Goal: Transaction & Acquisition: Purchase product/service

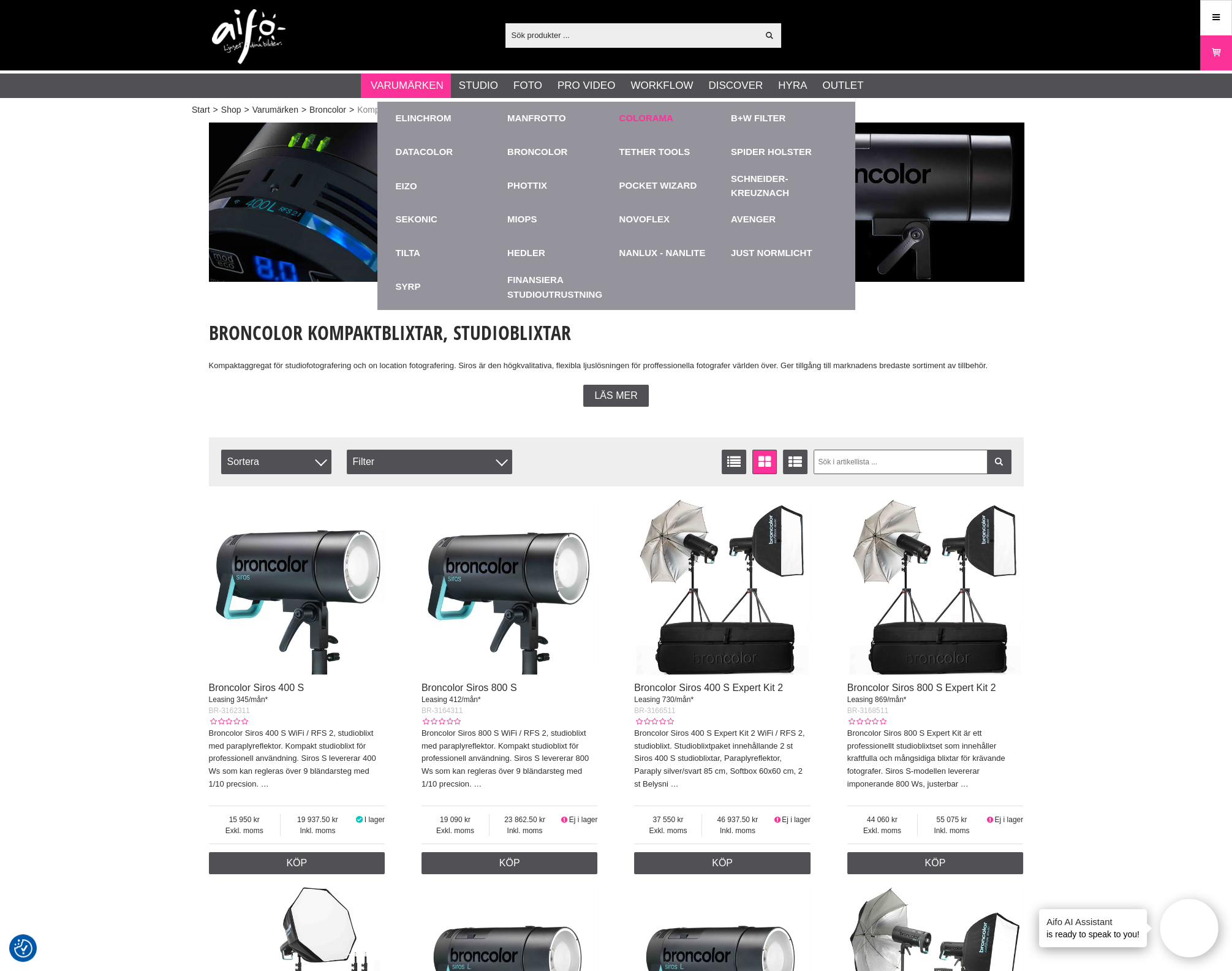
click at [621, 115] on link "Colorama" at bounding box center [646, 119] width 54 height 14
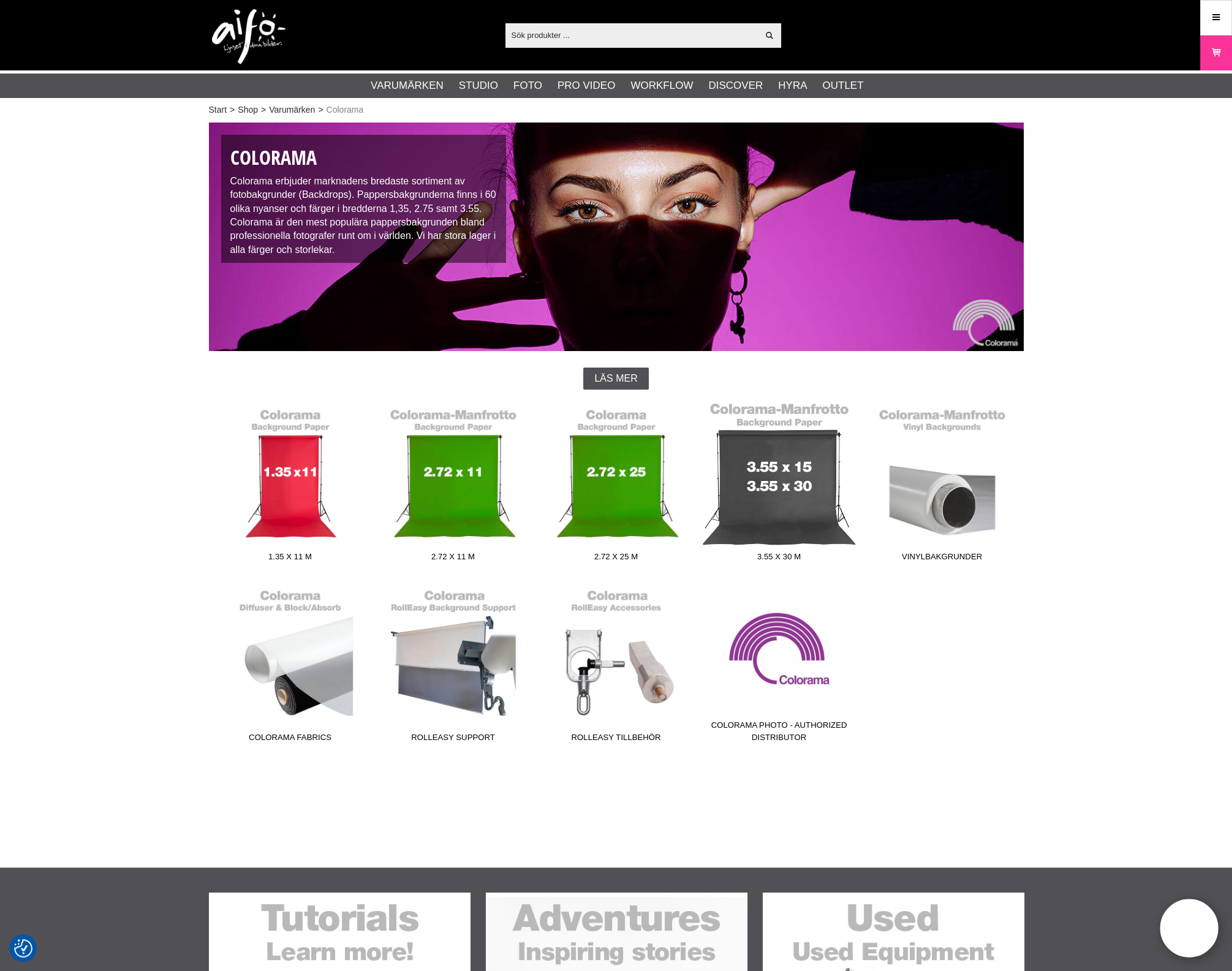
click at [750, 504] on link "3.55 x 30 m" at bounding box center [779, 484] width 163 height 166
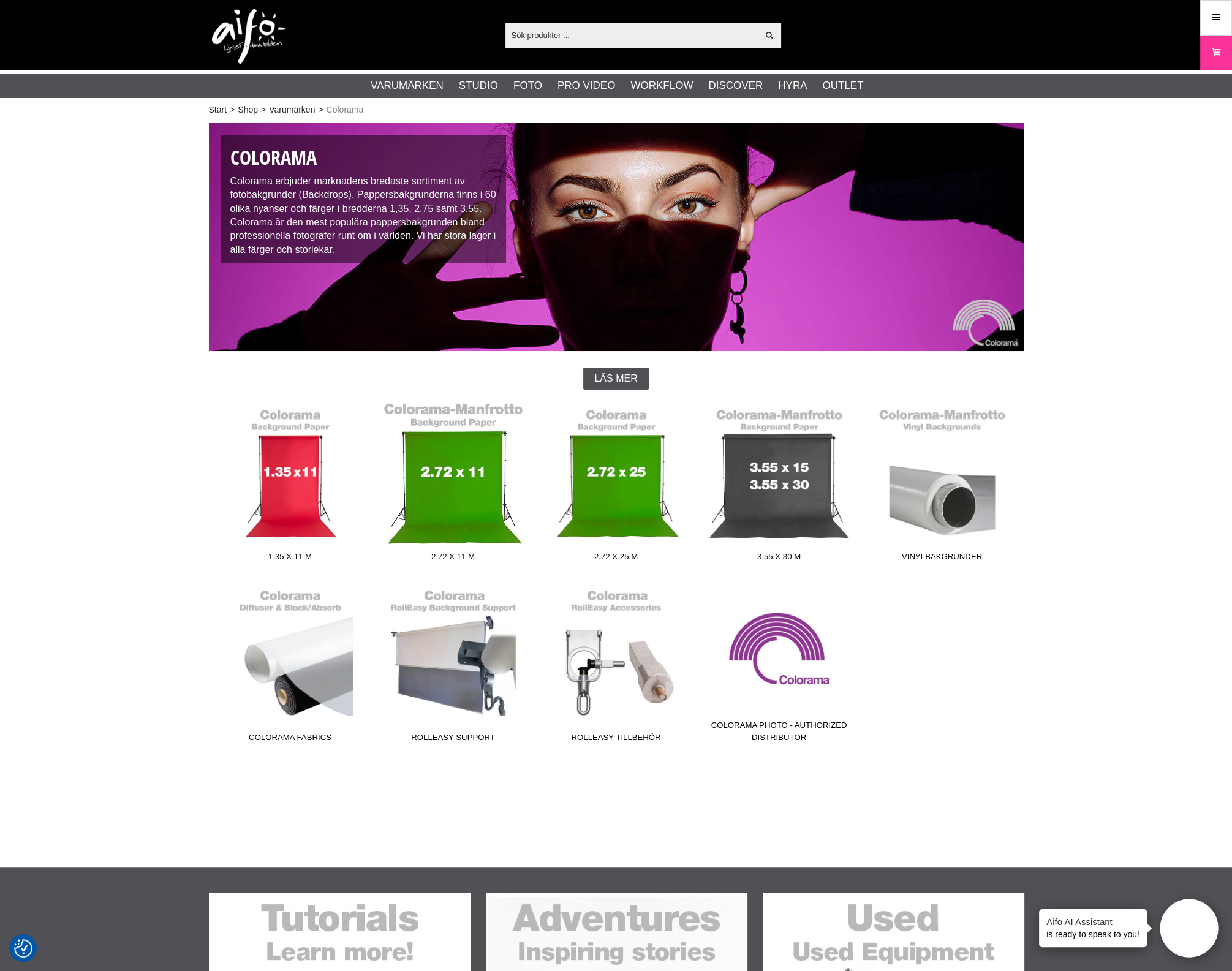
drag, startPoint x: 750, startPoint y: 504, endPoint x: 477, endPoint y: 527, distance: 274.0
click at [744, 506] on link "3.55 x 30 m" at bounding box center [779, 484] width 163 height 166
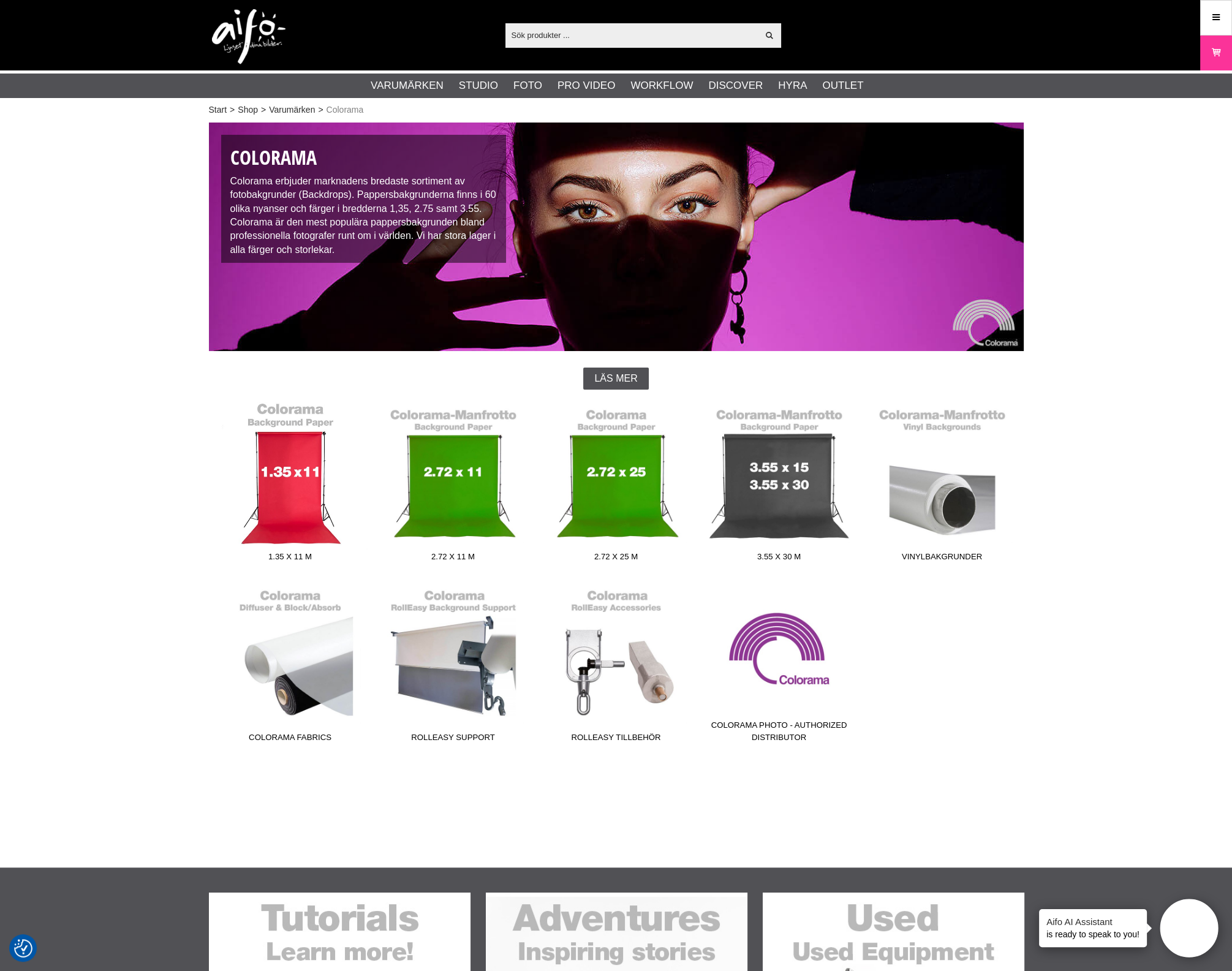
click at [307, 510] on link "1.35 x 11 m" at bounding box center [290, 484] width 163 height 166
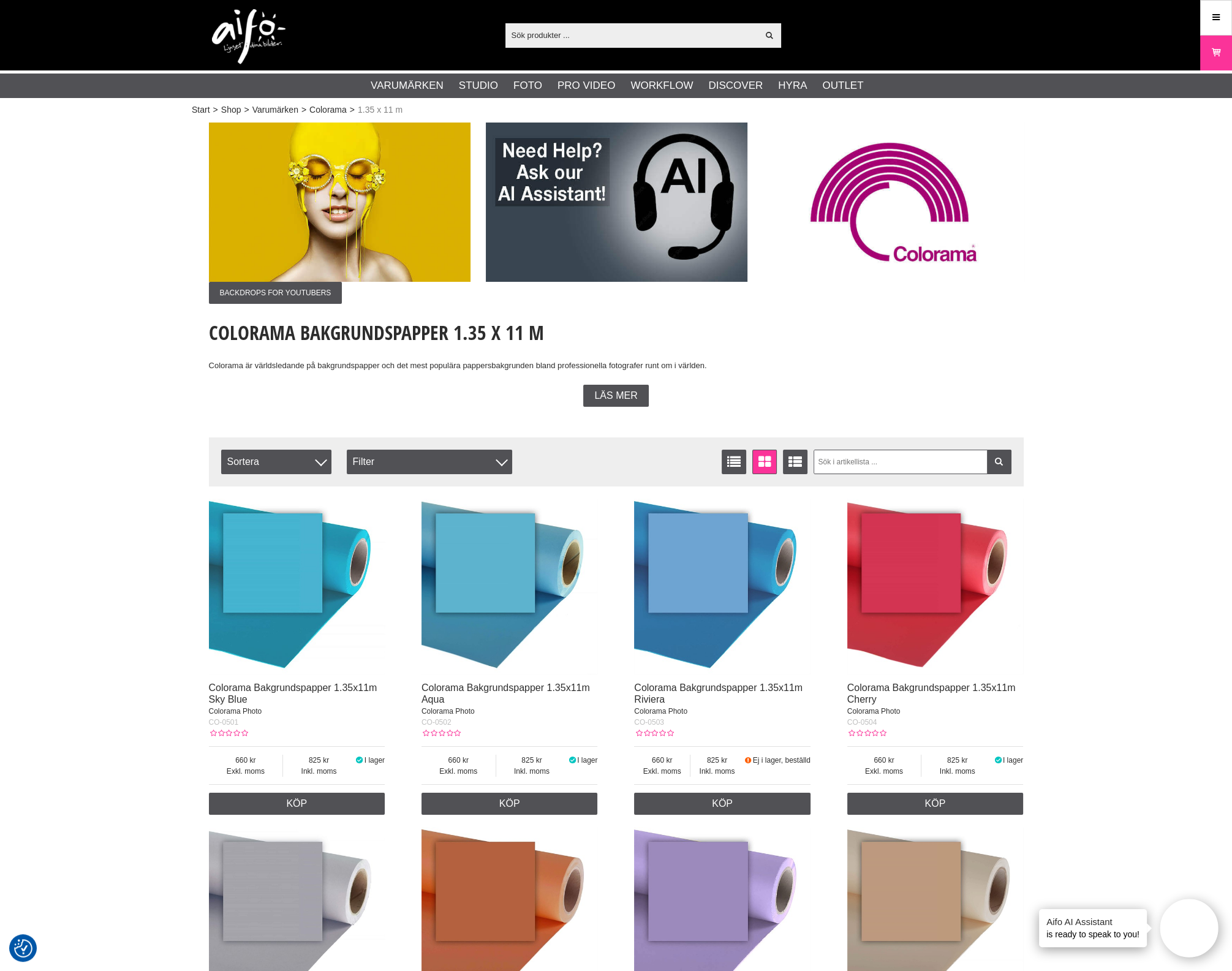
click at [476, 793] on div "Exkl. moms 660 Inkl. moms 825 I lager 1 Köp" at bounding box center [510, 780] width 177 height 68
click at [686, 807] on link "Köp" at bounding box center [722, 803] width 177 height 22
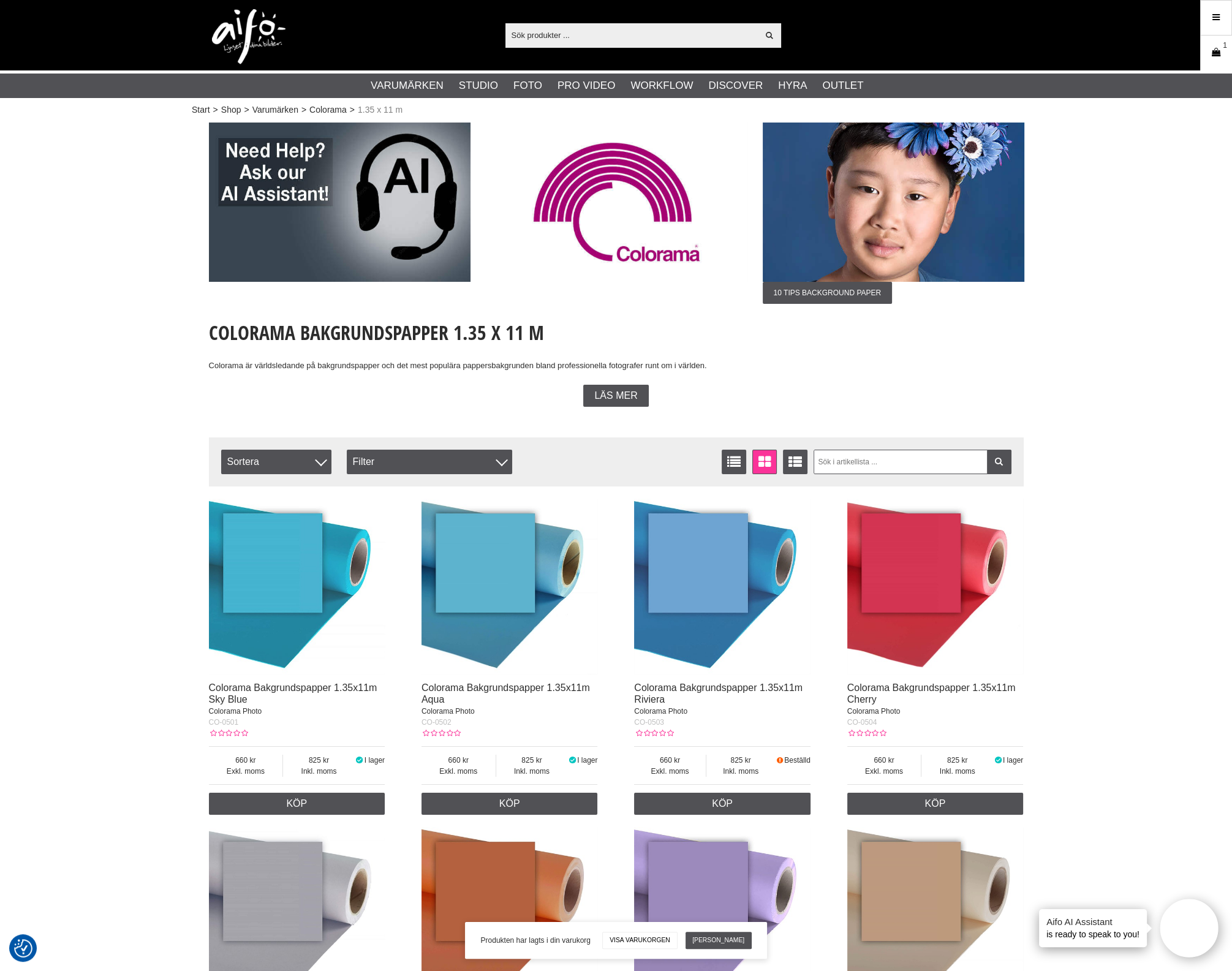
click at [1220, 55] on icon at bounding box center [1216, 52] width 12 height 14
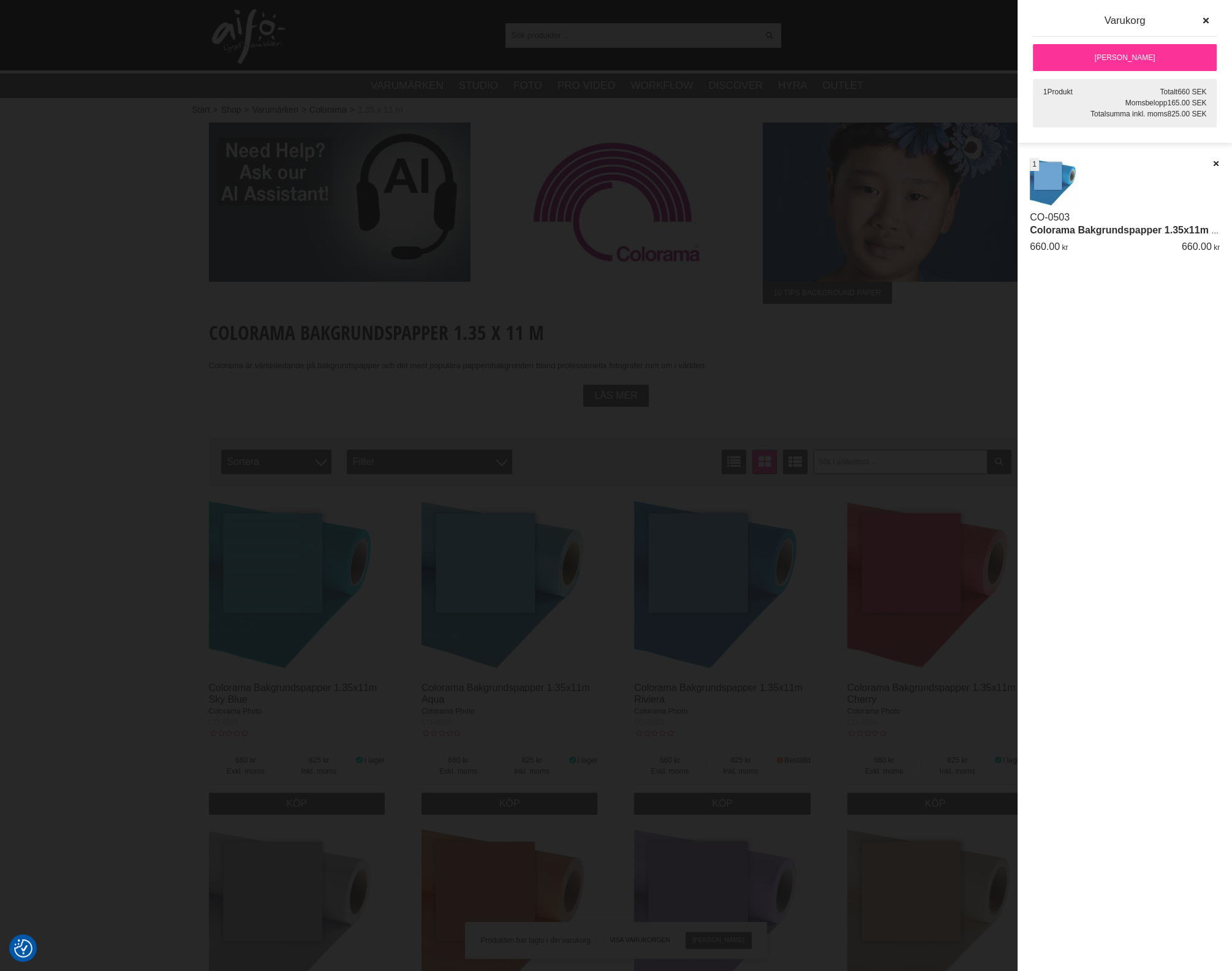
click at [1164, 52] on link "[PERSON_NAME]" at bounding box center [1125, 57] width 184 height 27
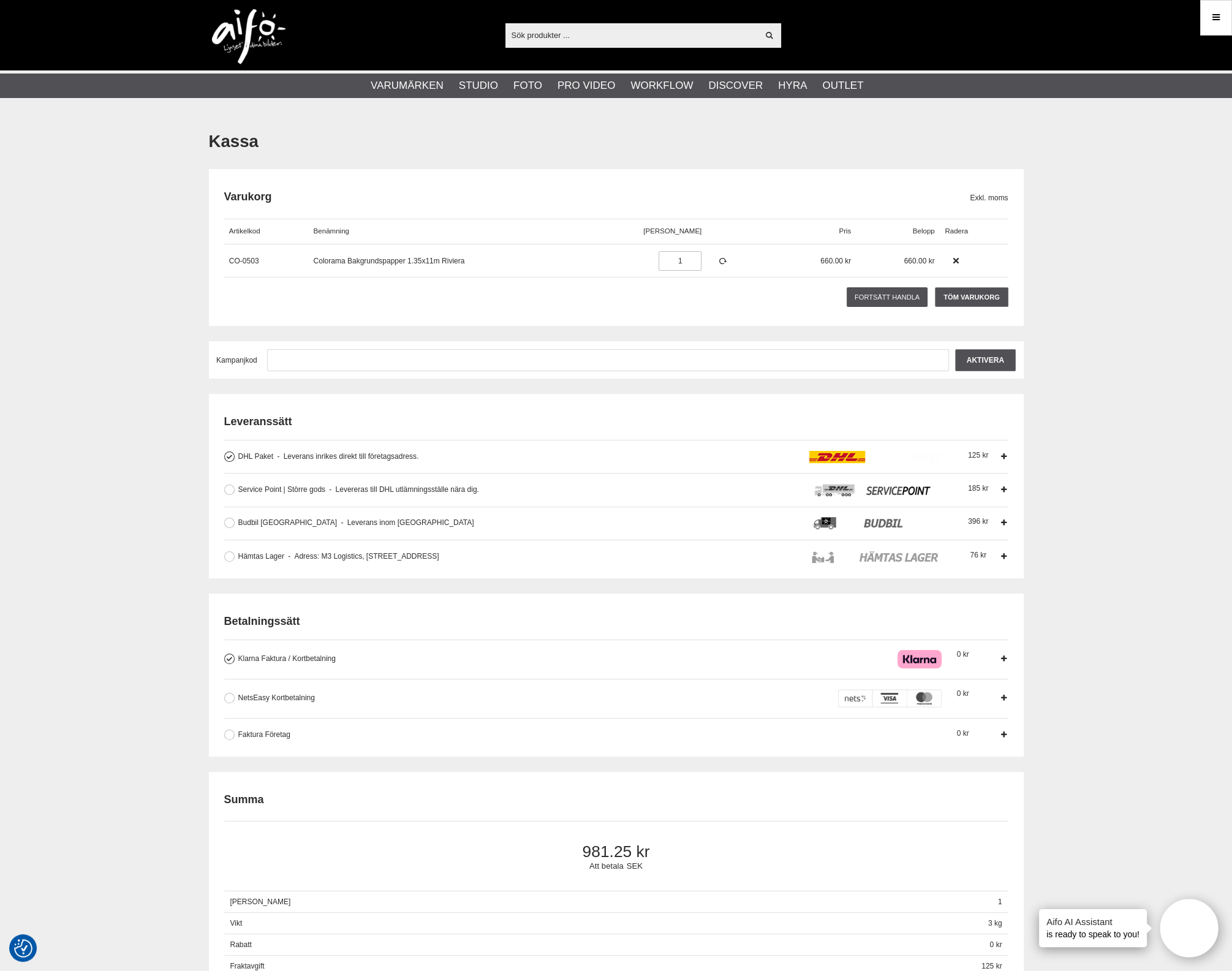
type input "aifo@spv.se"
type input "2"
click at [717, 260] on icon at bounding box center [722, 260] width 10 height 8
click at [984, 284] on div "Fortsätt handla Töm varukorg Vill du tömma varukorgen? Avbryt Ja Vill du tömma …" at bounding box center [617, 297] width 784 height 28
click at [981, 299] on link "Töm varukorg" at bounding box center [971, 297] width 73 height 19
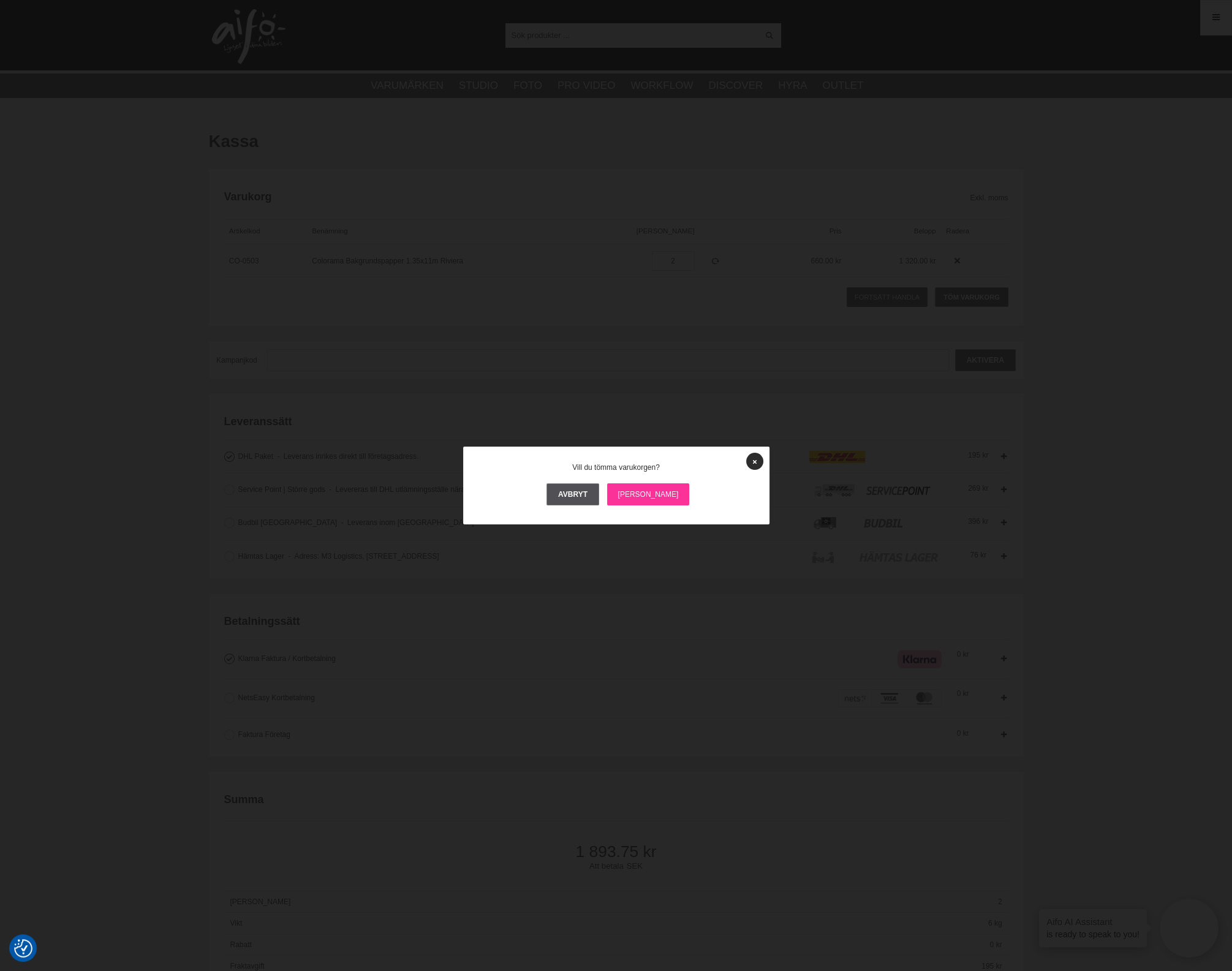
click at [659, 495] on link "Ja" at bounding box center [648, 495] width 83 height 22
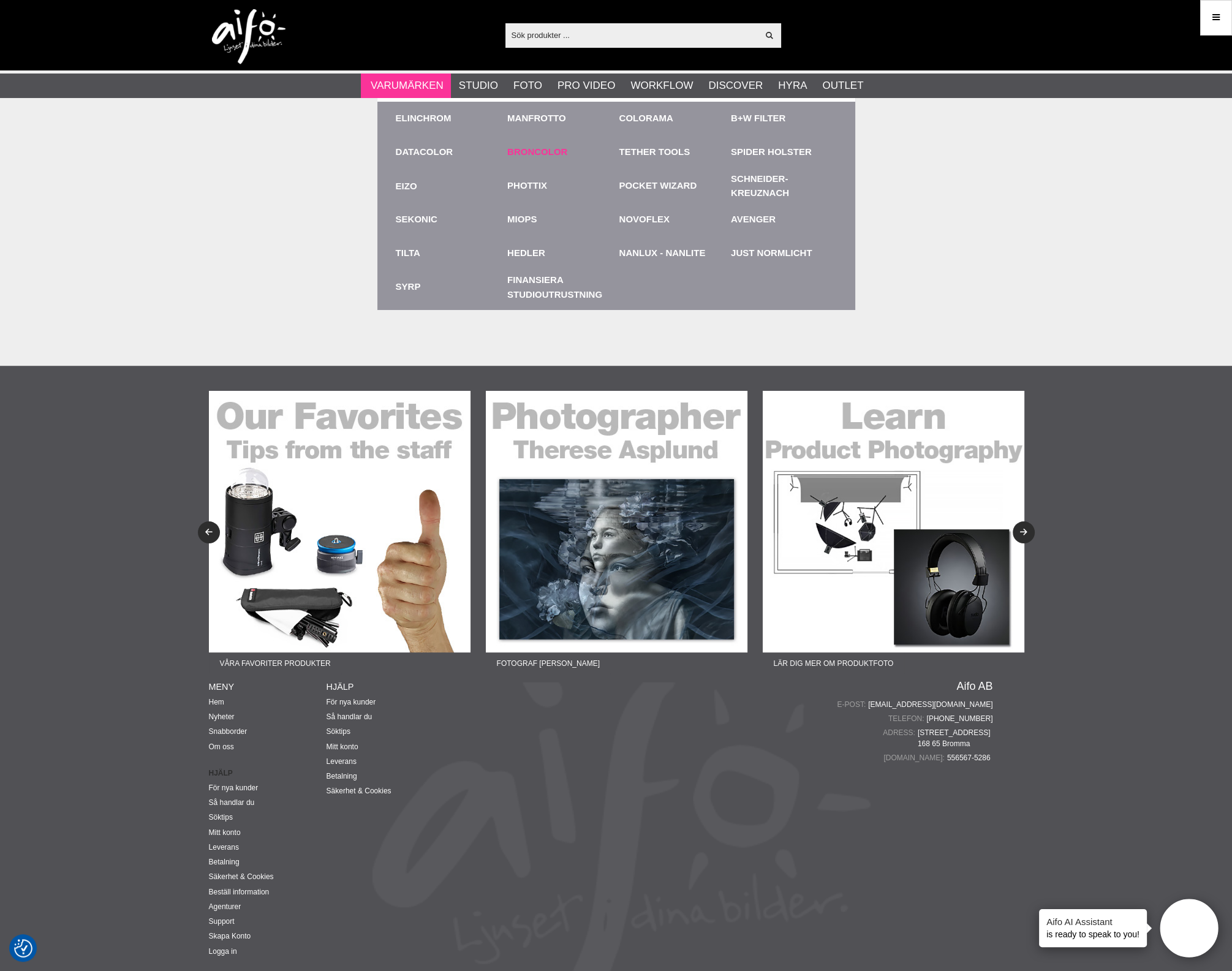
click at [522, 153] on link "Broncolor" at bounding box center [537, 152] width 60 height 14
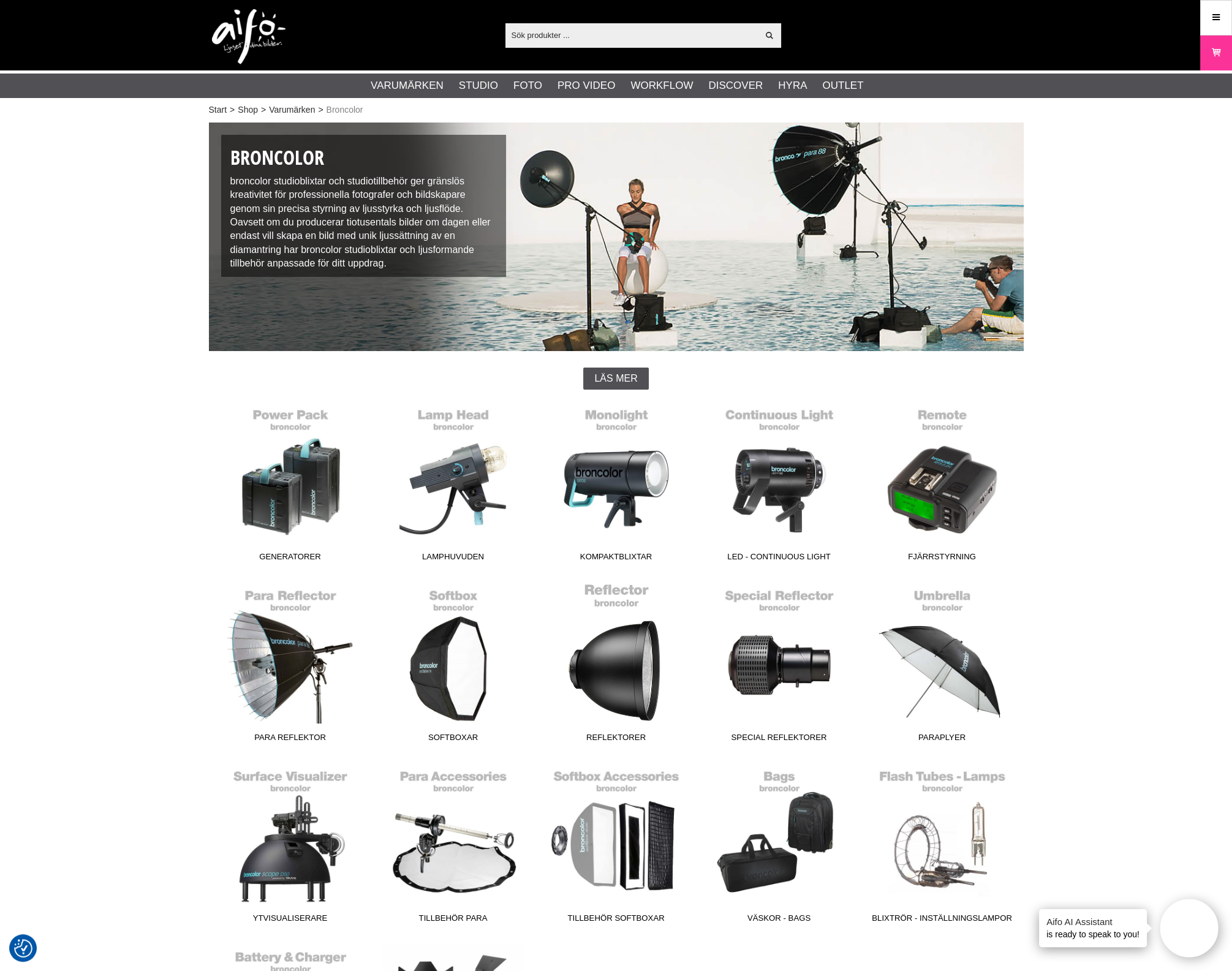
click at [646, 679] on link "Reflektorer" at bounding box center [616, 665] width 163 height 166
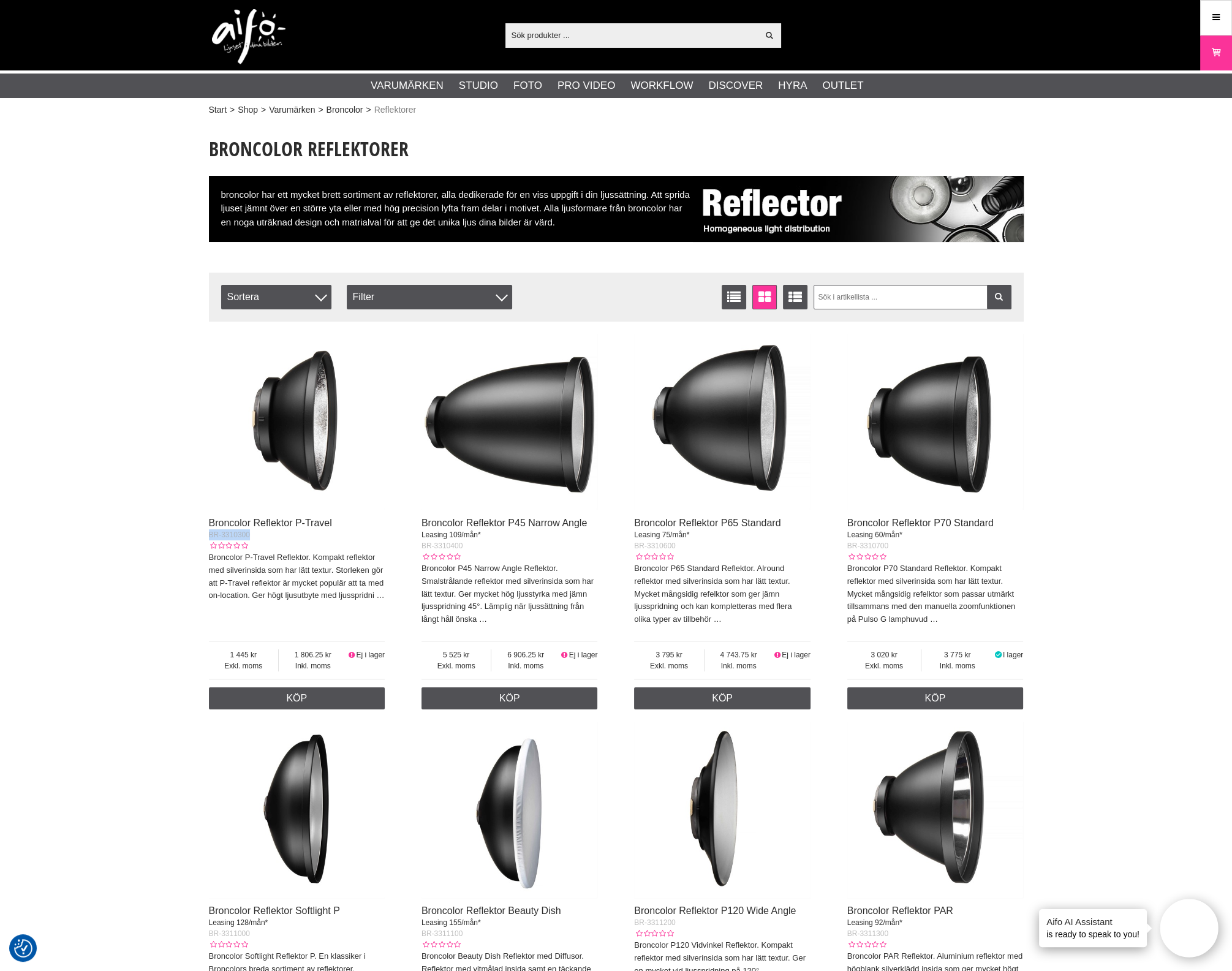
drag, startPoint x: 259, startPoint y: 540, endPoint x: 206, endPoint y: 538, distance: 53.0
copy span "BR-3310300"
click at [337, 108] on link "Broncolor" at bounding box center [344, 110] width 37 height 13
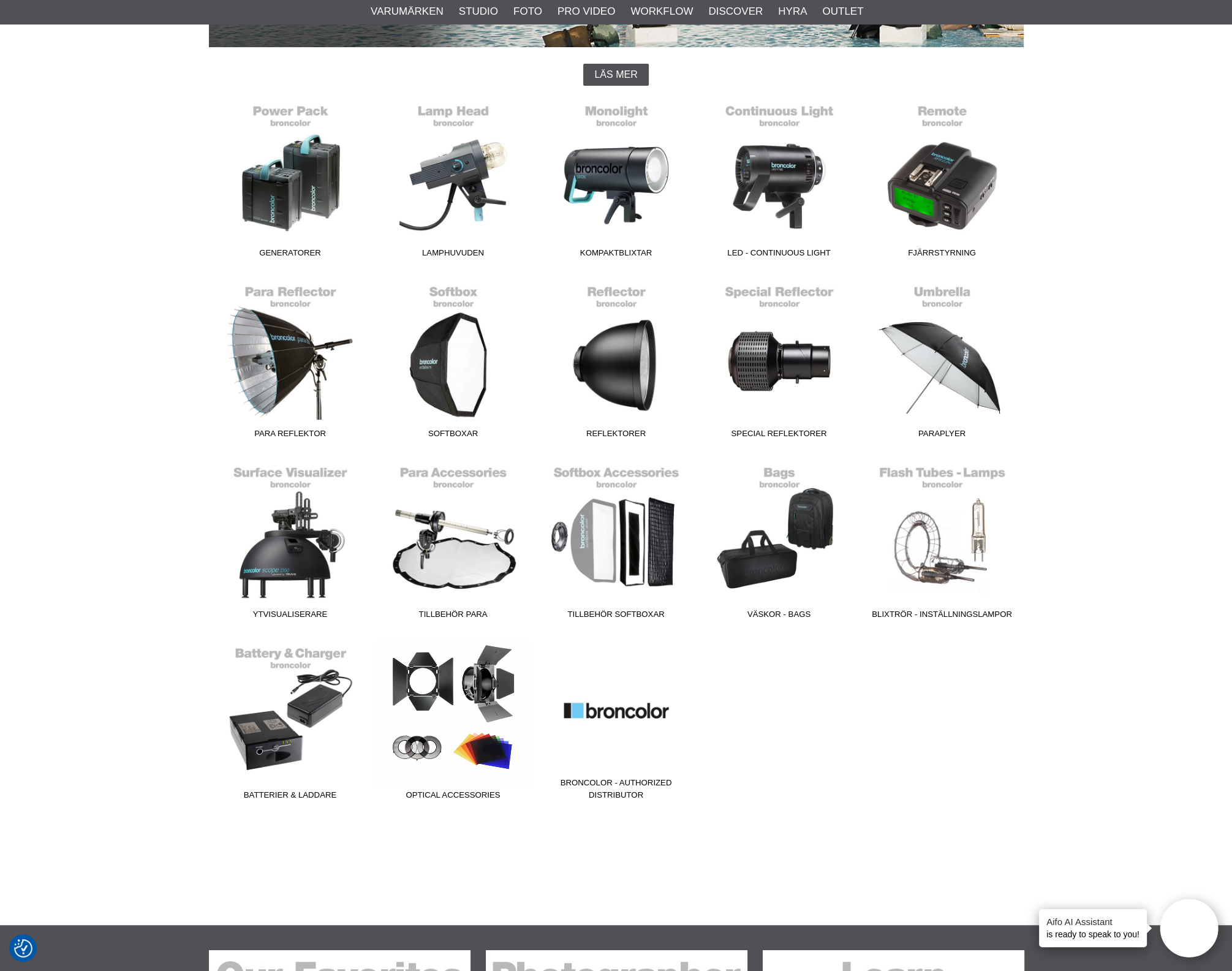
scroll to position [230, 0]
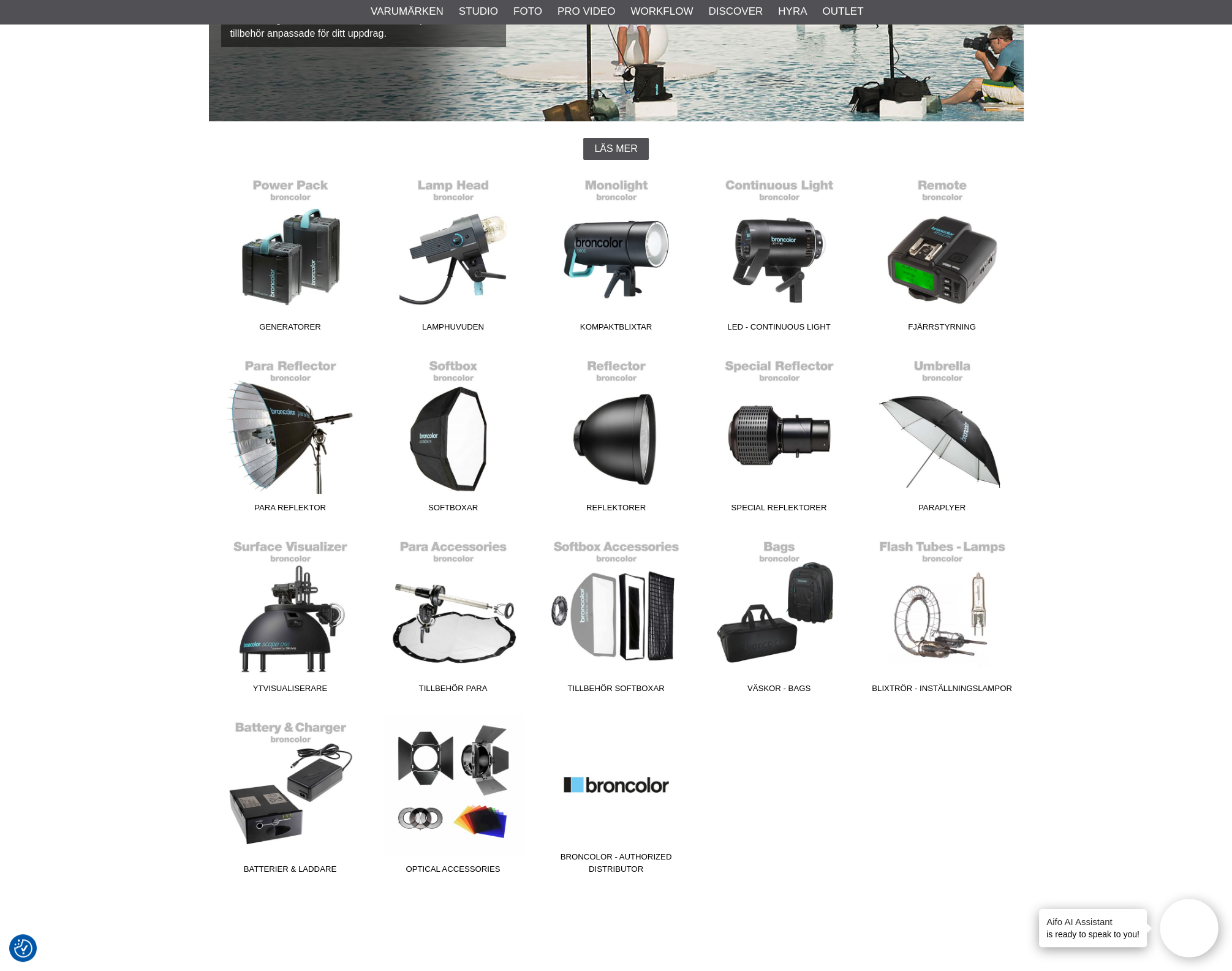
click at [900, 821] on div "Generatorer Lamphuvuden Kompaktblixtar LED - Continuous Light Fjärrstyrning Par…" at bounding box center [617, 533] width 815 height 723
click at [509, 774] on link "Optical Accessories" at bounding box center [453, 797] width 163 height 166
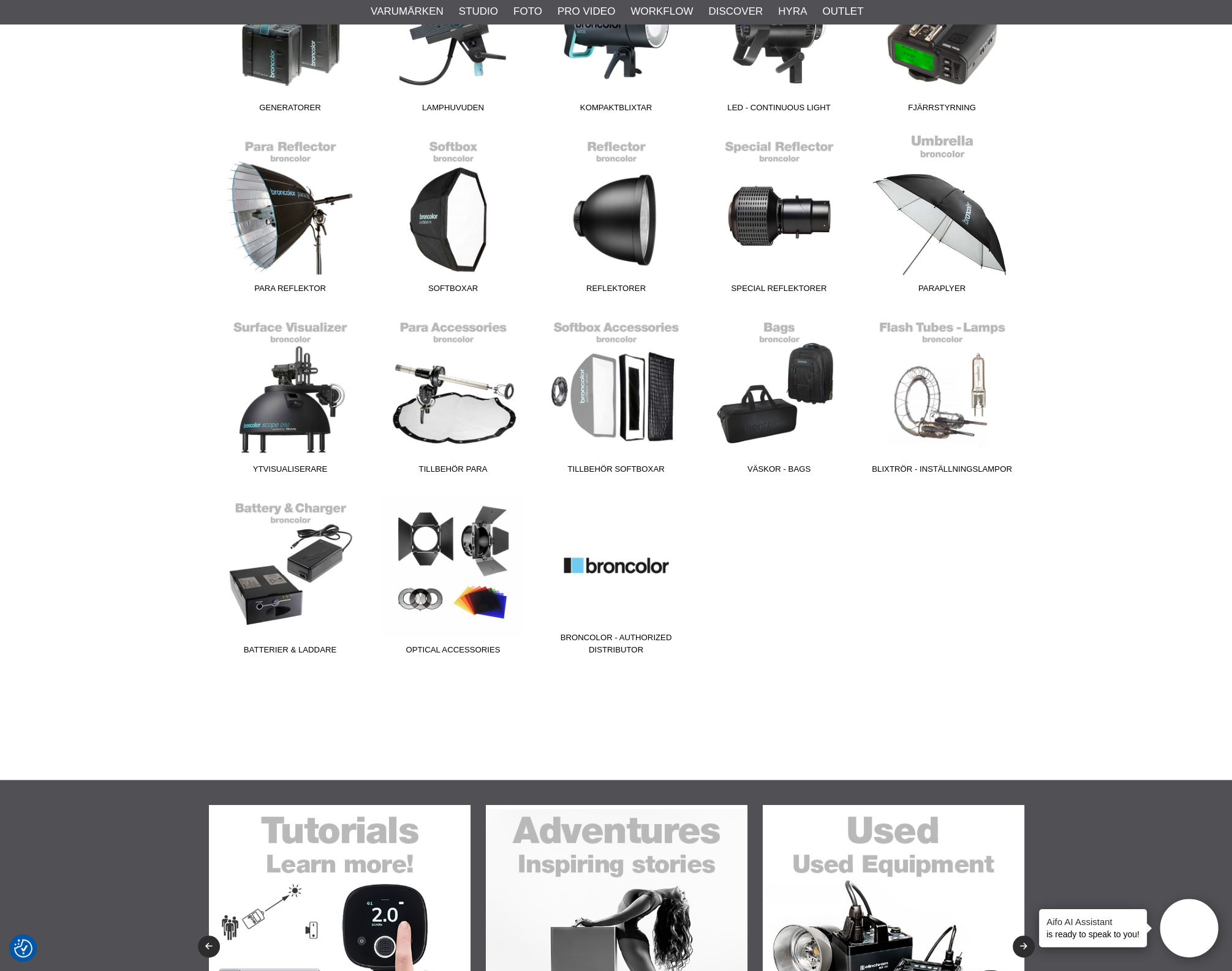
scroll to position [535, 0]
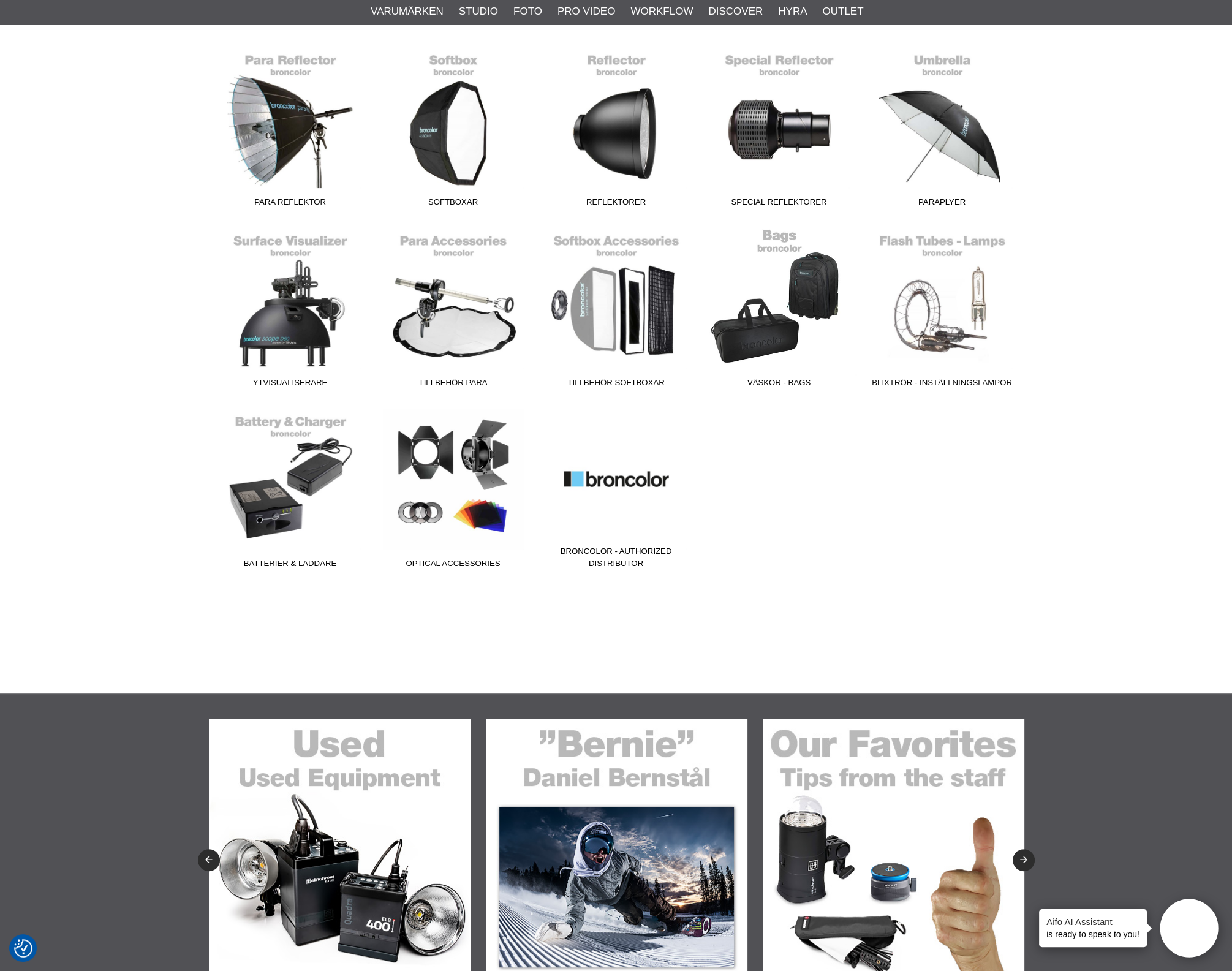
click at [799, 336] on link "Väskor - Bags" at bounding box center [779, 310] width 163 height 166
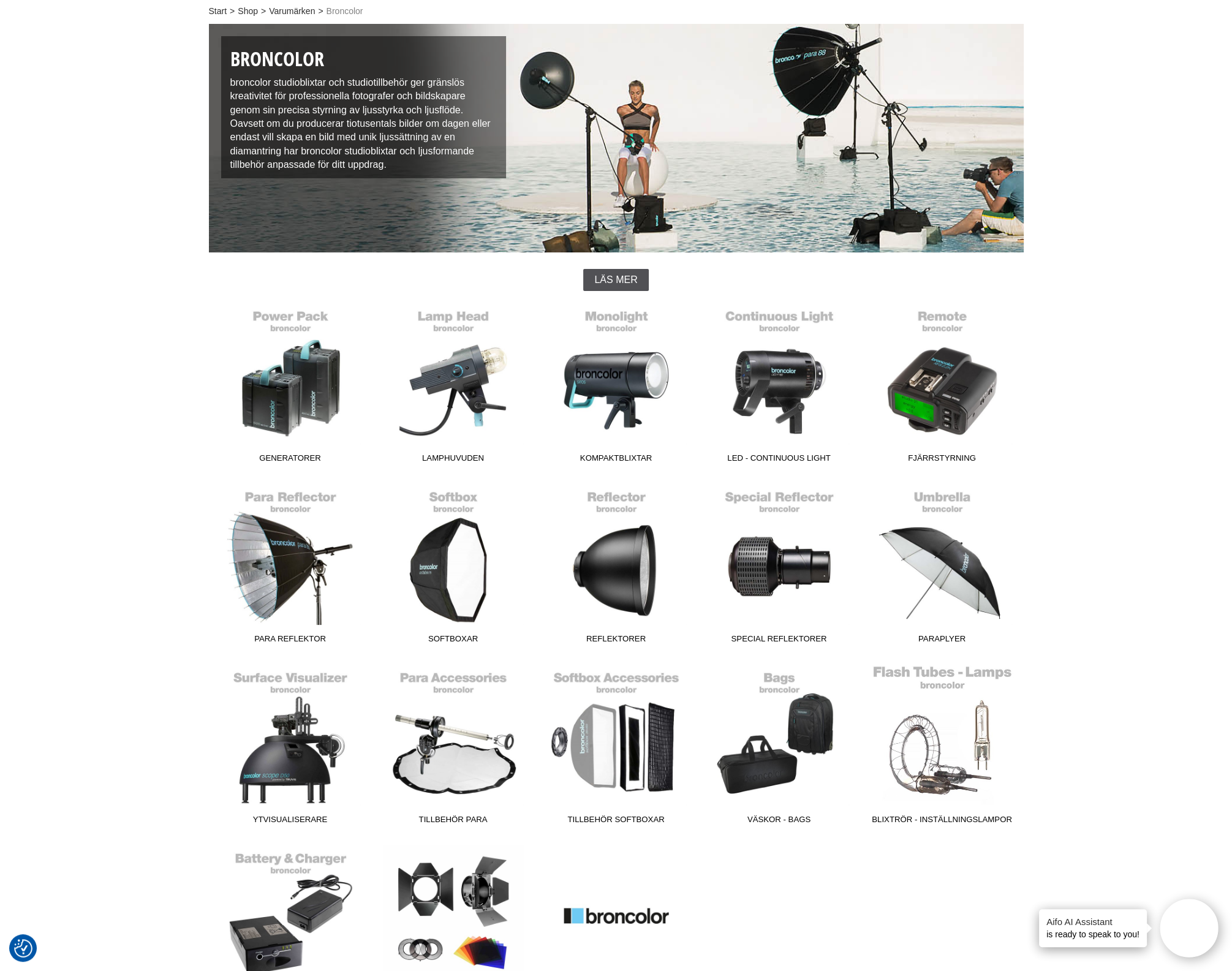
scroll to position [153, 0]
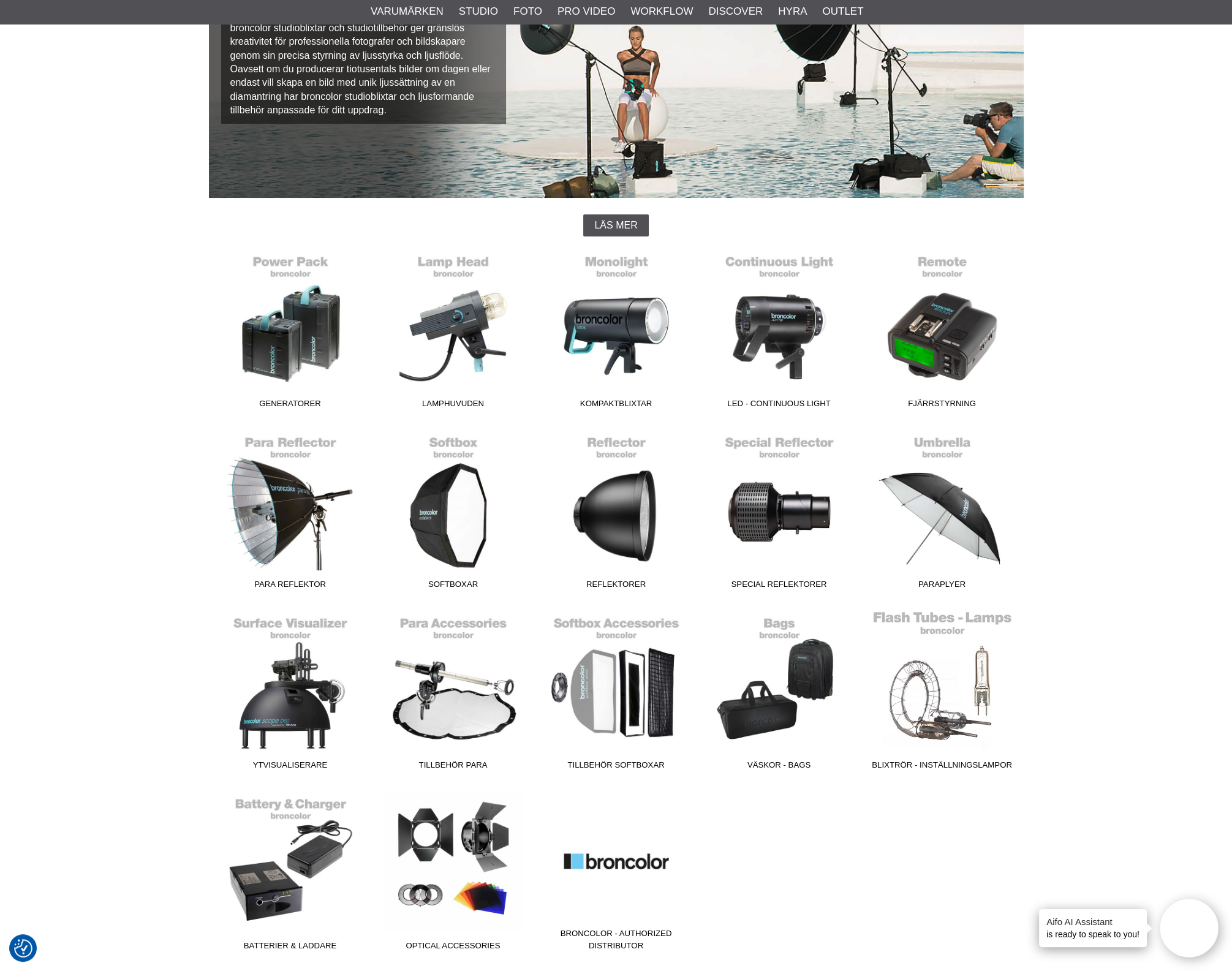
click at [948, 675] on link "Blixtrör - Inställningslampor" at bounding box center [942, 692] width 163 height 166
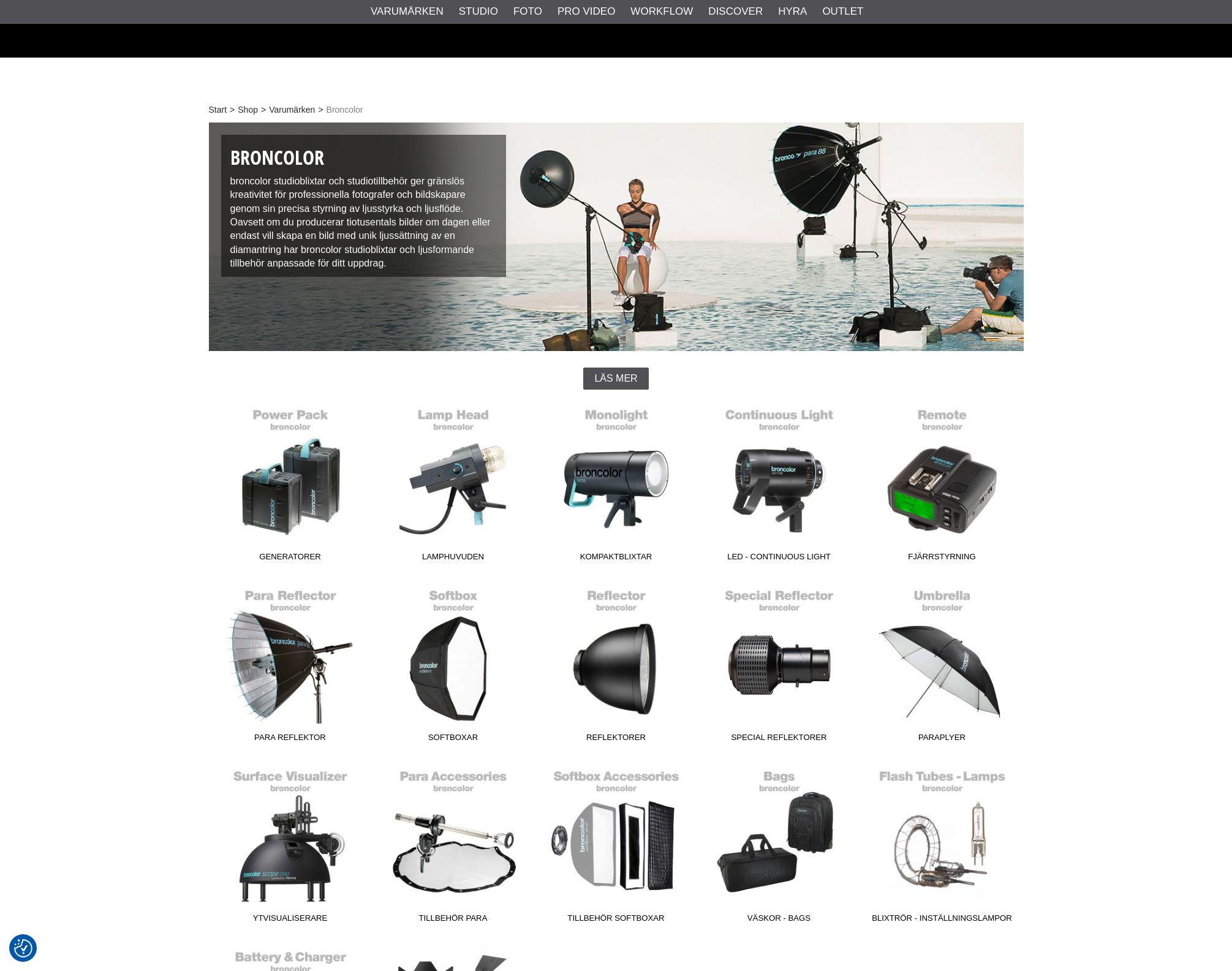
scroll to position [153, 0]
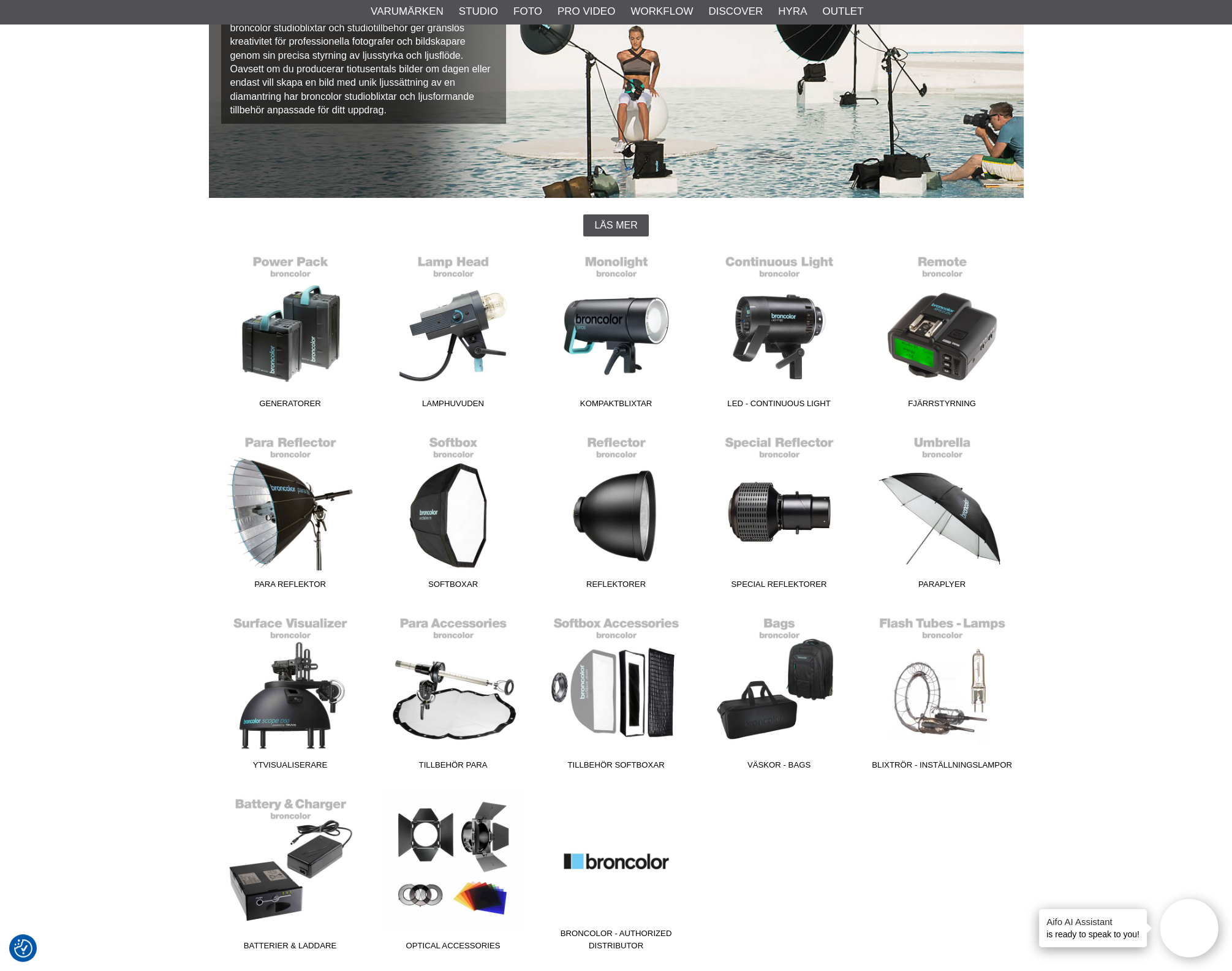
click at [1151, 105] on div "Start > Shop > Varumärken > Broncolor Broncolor broncolor studioblixtar och stu…" at bounding box center [616, 520] width 1232 height 1110
click at [644, 344] on link "Kompaktblixtar" at bounding box center [616, 331] width 163 height 166
